Goal: Information Seeking & Learning: Learn about a topic

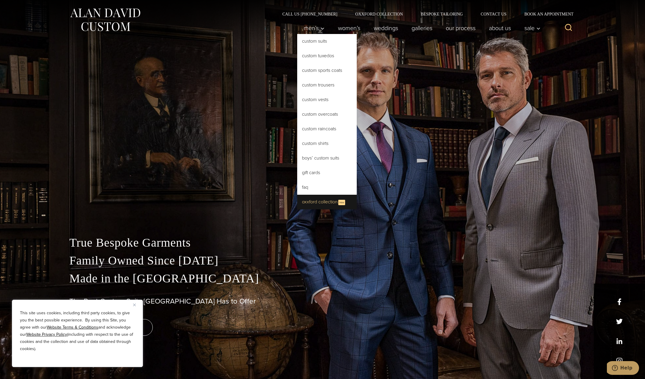
click at [311, 202] on link "Oxxford Collection New" at bounding box center [327, 202] width 60 height 15
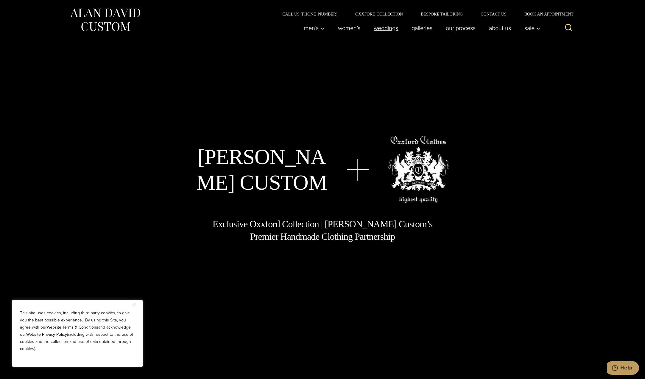
click at [382, 28] on link "weddings" at bounding box center [386, 28] width 38 height 12
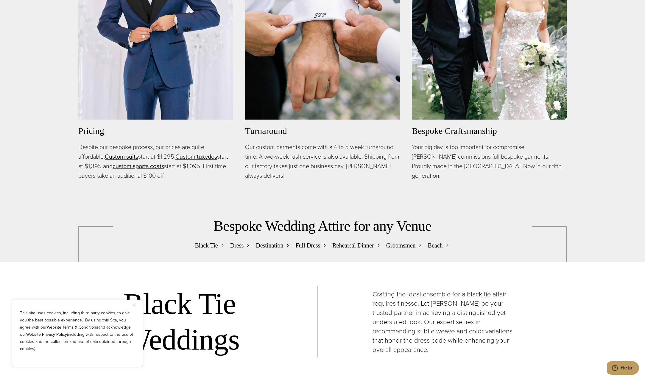
scroll to position [596, 0]
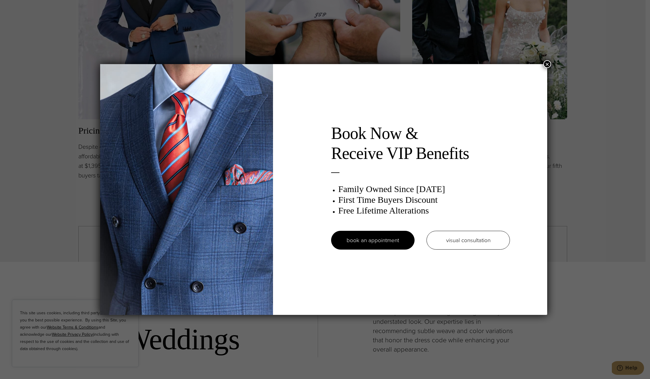
click at [549, 61] on button "×" at bounding box center [547, 64] width 8 height 8
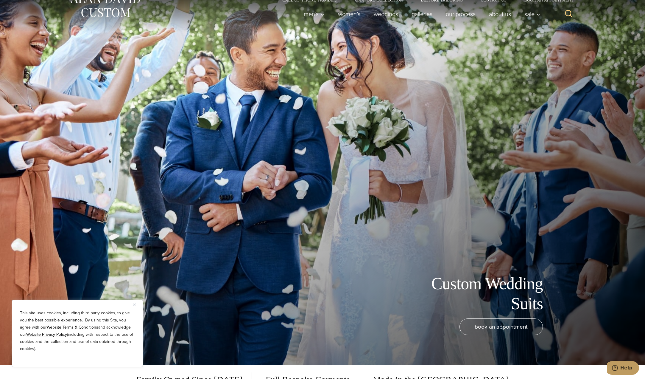
scroll to position [0, 0]
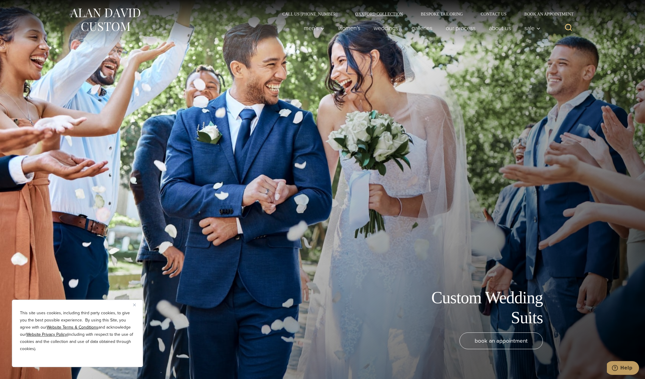
click at [394, 15] on link "Oxxford Collection" at bounding box center [380, 14] width 66 height 4
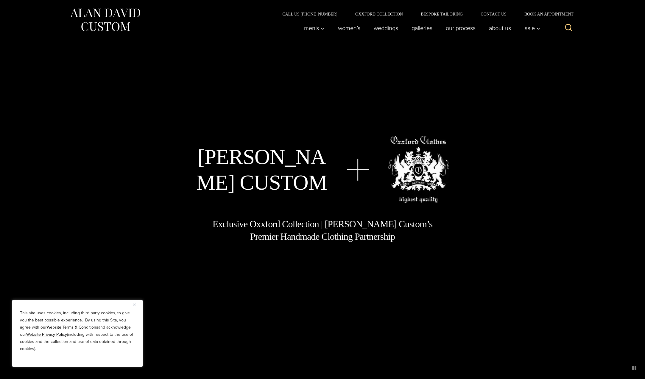
click at [439, 15] on link "Bespoke Tailoring" at bounding box center [442, 14] width 60 height 4
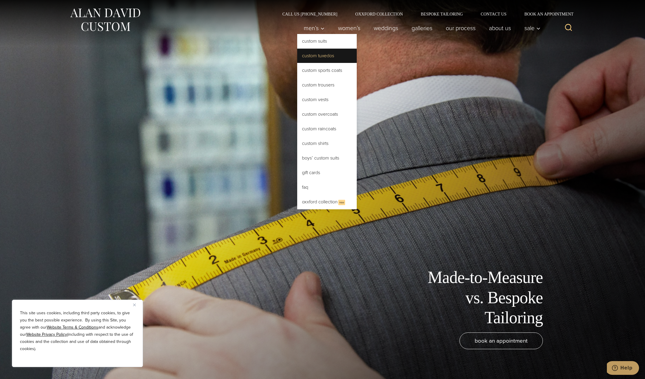
click at [318, 55] on link "Custom Tuxedos" at bounding box center [327, 56] width 60 height 14
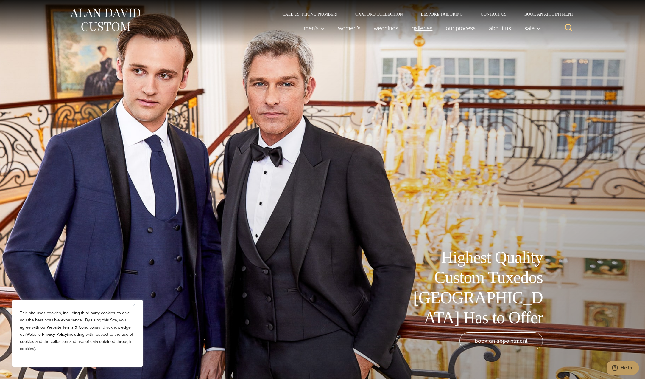
click at [414, 25] on link "Galleries" at bounding box center [422, 28] width 34 height 12
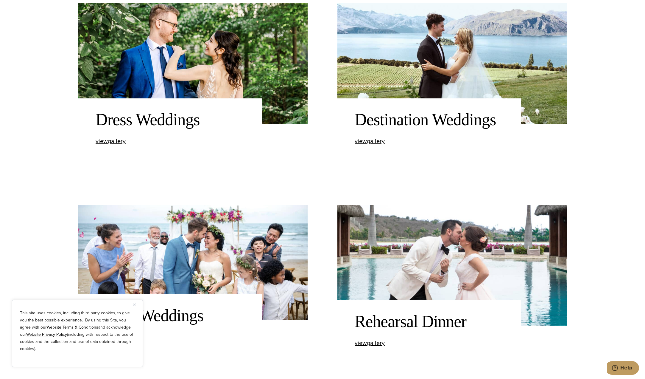
scroll to position [864, 0]
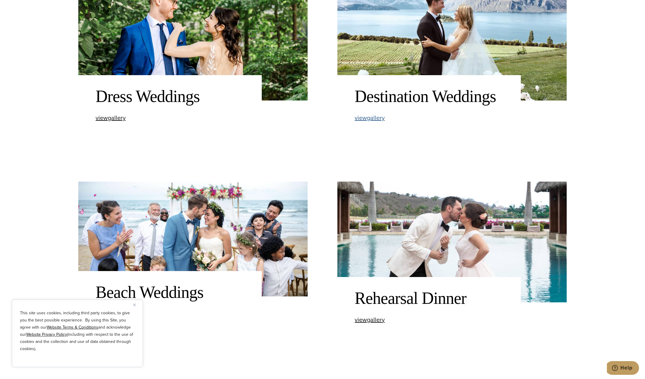
click at [371, 115] on span "view Destination Weddings gallery" at bounding box center [370, 117] width 30 height 9
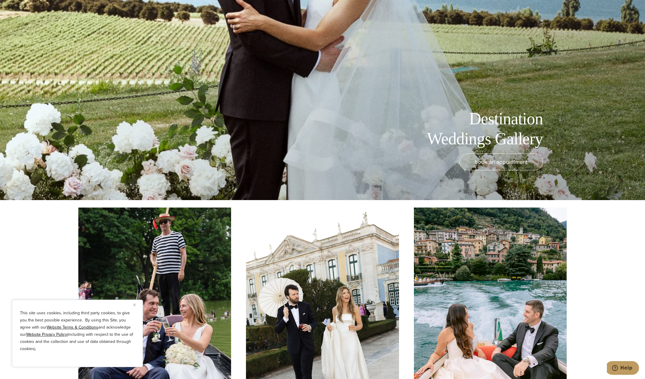
scroll to position [387, 0]
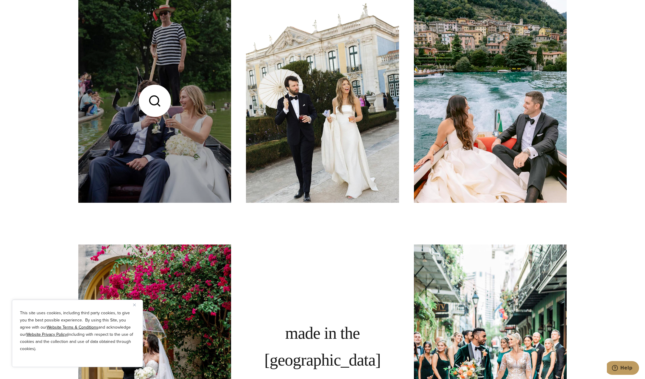
click at [151, 128] on link at bounding box center [154, 101] width 153 height 204
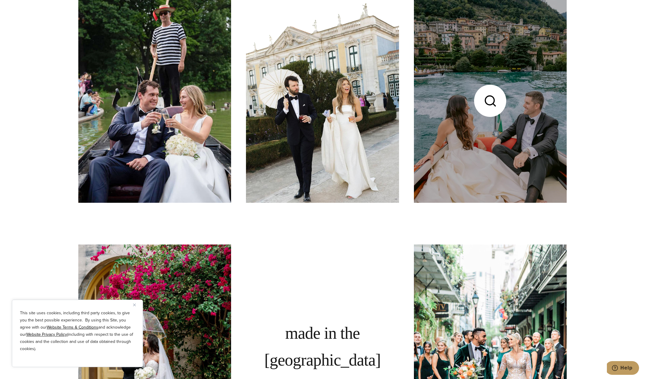
click at [540, 164] on link at bounding box center [490, 101] width 153 height 204
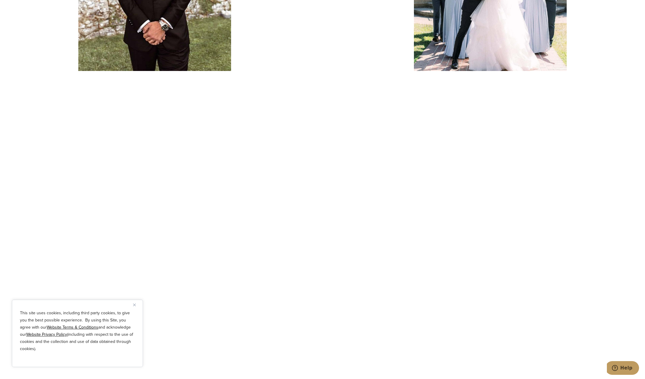
scroll to position [1818, 0]
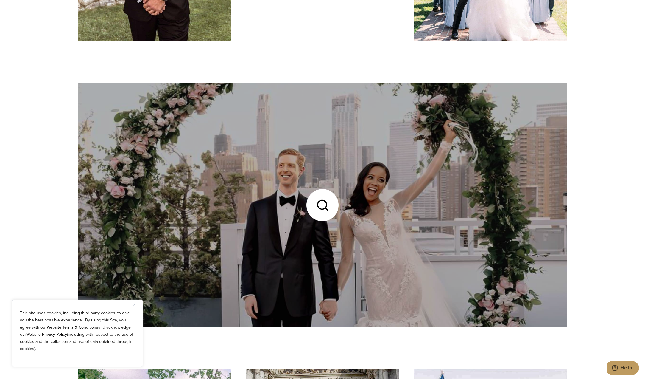
click at [424, 209] on link at bounding box center [322, 205] width 489 height 244
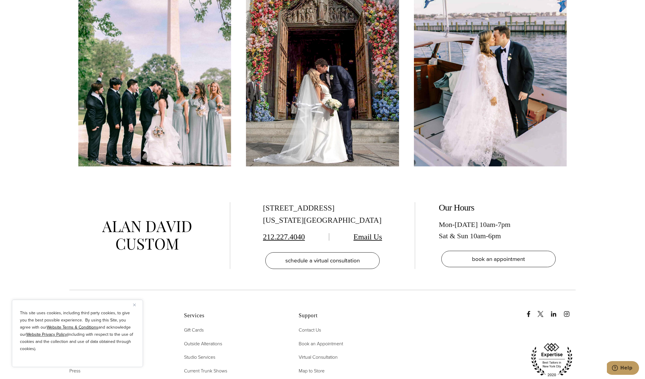
scroll to position [2235, 0]
